Goal: Task Accomplishment & Management: Manage account settings

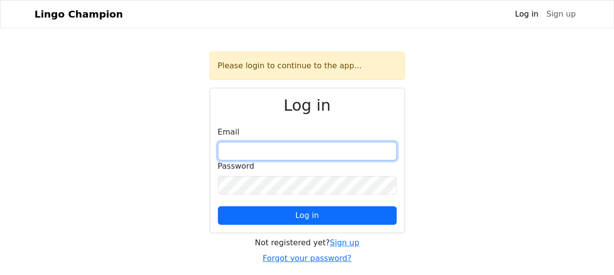
click at [342, 142] on input "email" at bounding box center [307, 151] width 179 height 19
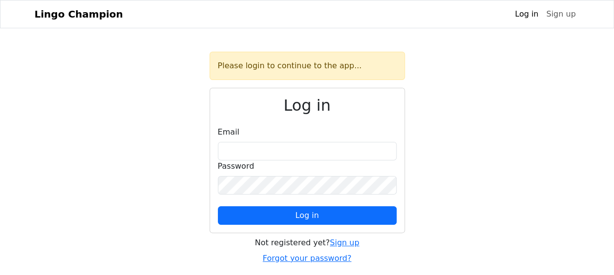
click at [297, 67] on div "Please login to continue to the app..." at bounding box center [307, 66] width 195 height 28
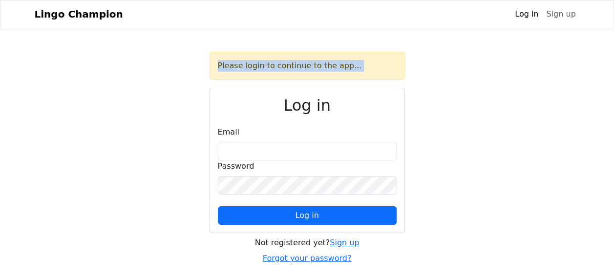
click at [297, 67] on div "Please login to continue to the app..." at bounding box center [307, 66] width 195 height 28
drag, startPoint x: 297, startPoint y: 67, endPoint x: 236, endPoint y: 105, distance: 71.3
click at [237, 102] on h2 "Log in" at bounding box center [307, 105] width 179 height 19
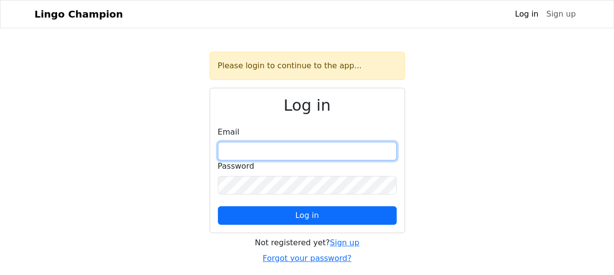
click at [233, 155] on input "email" at bounding box center [307, 151] width 179 height 19
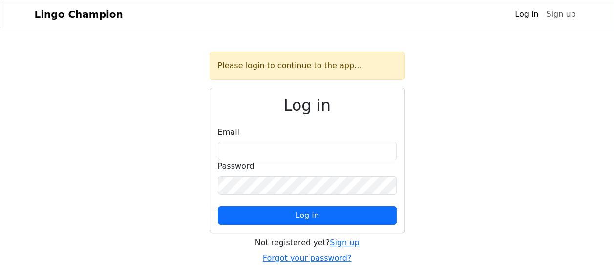
click at [528, 15] on link "Log in" at bounding box center [526, 14] width 31 height 20
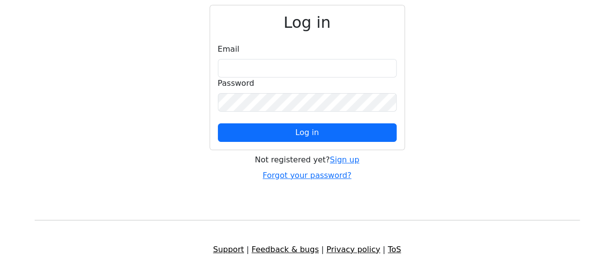
scroll to position [49, 0]
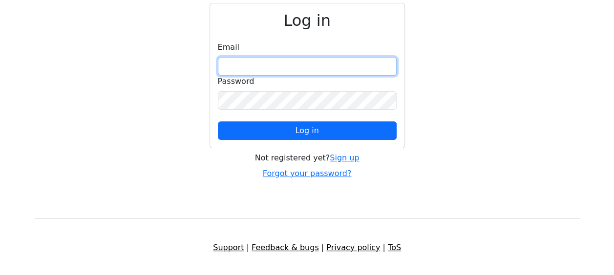
click at [288, 66] on input "email" at bounding box center [307, 66] width 179 height 19
type input "**********"
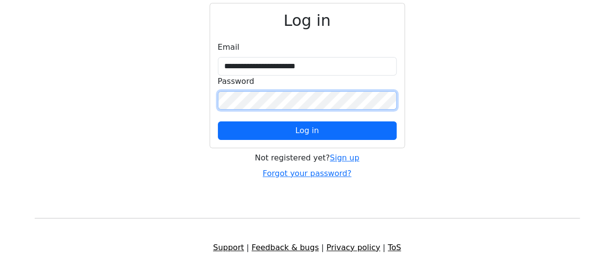
click at [218, 122] on button "Log in" at bounding box center [307, 131] width 179 height 19
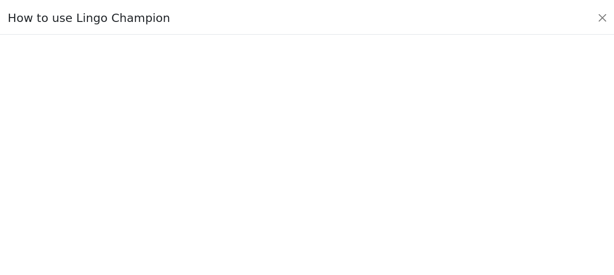
scroll to position [110, 0]
click at [612, 16] on button "Close" at bounding box center [610, 17] width 16 height 16
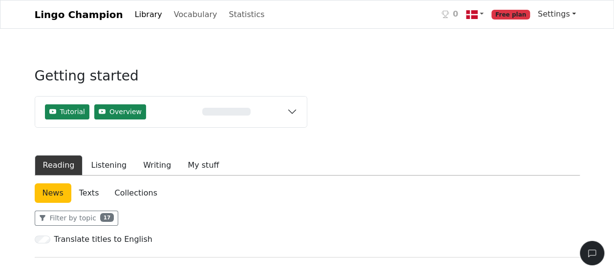
click at [573, 17] on link "Settings" at bounding box center [557, 14] width 46 height 20
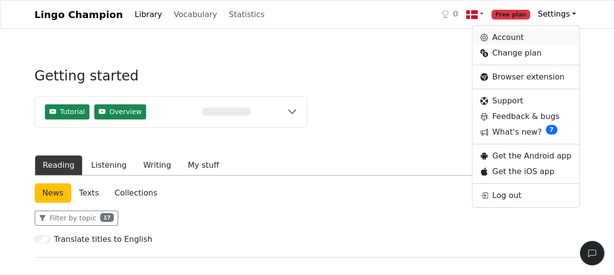
click at [541, 39] on link "Account" at bounding box center [525, 38] width 106 height 16
select select "**********"
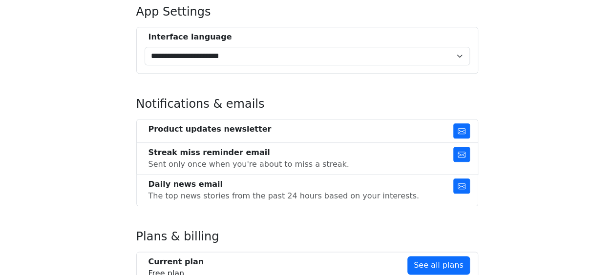
scroll to position [488, 0]
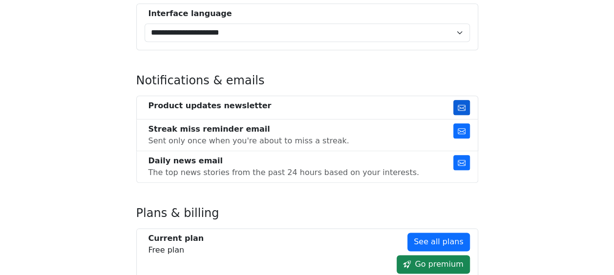
click at [463, 106] on icon "button" at bounding box center [462, 108] width 8 height 6
click at [461, 131] on icon "button" at bounding box center [462, 131] width 8 height 6
click at [463, 160] on icon "button" at bounding box center [462, 163] width 8 height 6
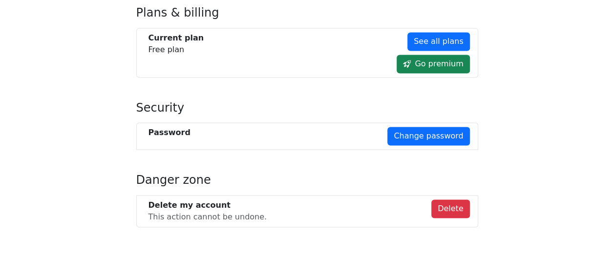
scroll to position [690, 0]
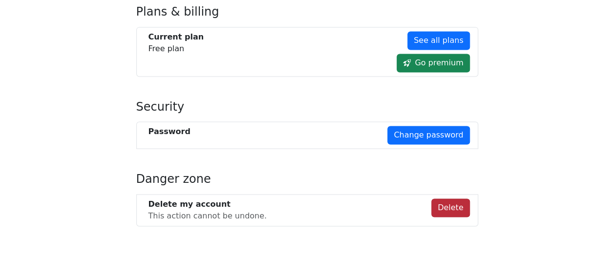
click at [462, 208] on button "Delete" at bounding box center [450, 208] width 39 height 19
